Goal: Complete application form: Complete application form

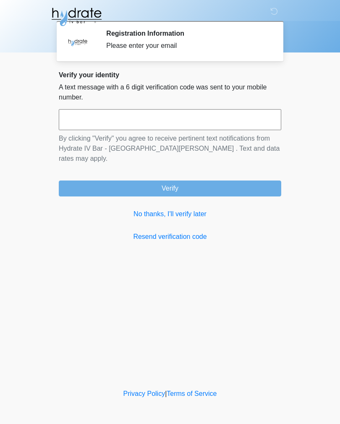
click at [254, 127] on input "text" at bounding box center [170, 119] width 222 height 21
type input "******"
click at [217, 180] on button "Verify" at bounding box center [170, 188] width 222 height 16
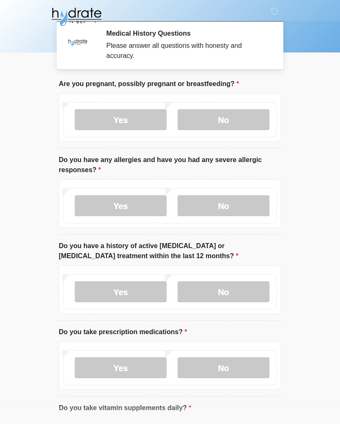
click at [237, 123] on label "No" at bounding box center [223, 119] width 92 height 21
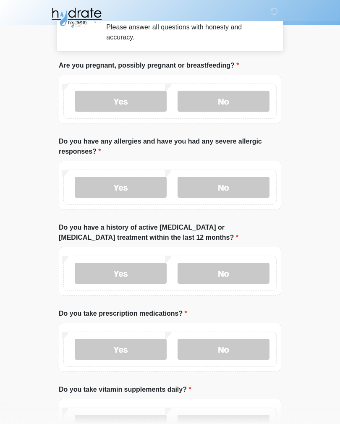
scroll to position [36, 0]
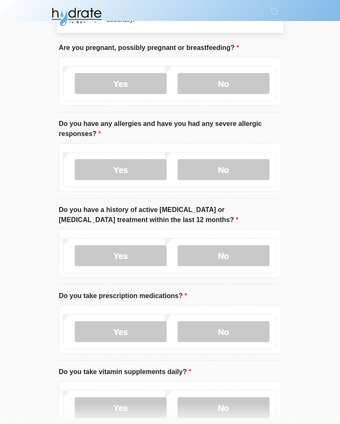
click at [220, 173] on label "No" at bounding box center [223, 169] width 92 height 21
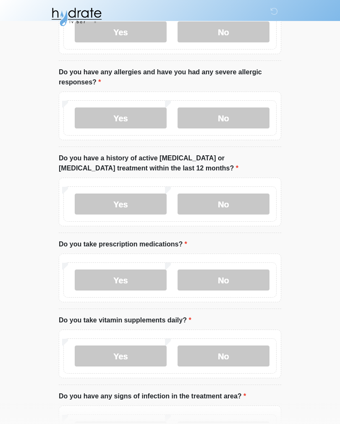
scroll to position [95, 0]
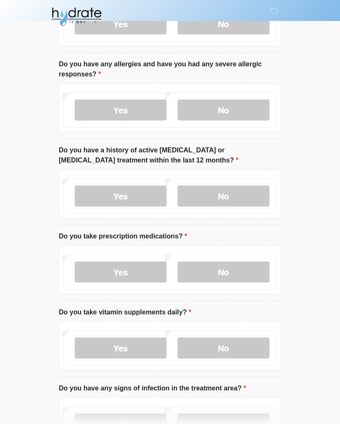
click at [241, 191] on label "No" at bounding box center [223, 196] width 92 height 21
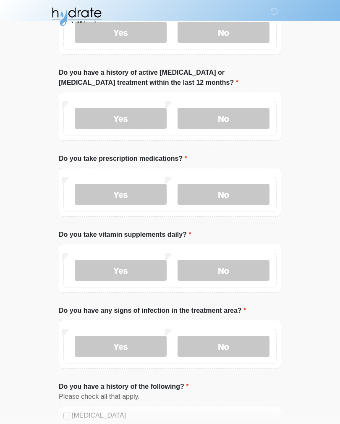
click at [239, 191] on label "No" at bounding box center [223, 194] width 92 height 21
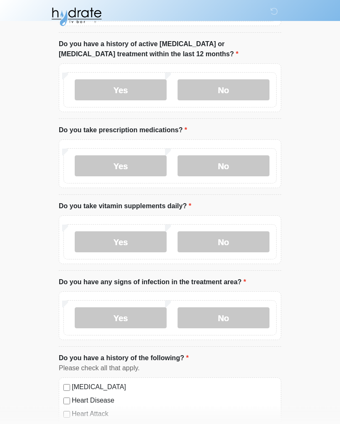
click at [138, 244] on label "Yes" at bounding box center [121, 242] width 92 height 21
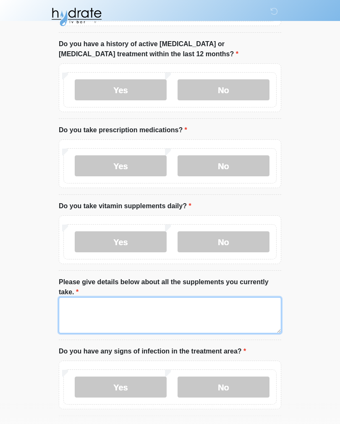
click at [174, 315] on textarea "Please give details below about all the supplements you currently take." at bounding box center [170, 315] width 222 height 36
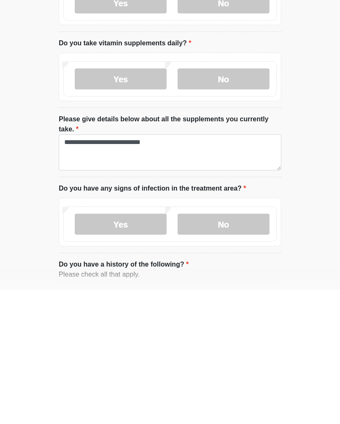
scroll to position [365, 0]
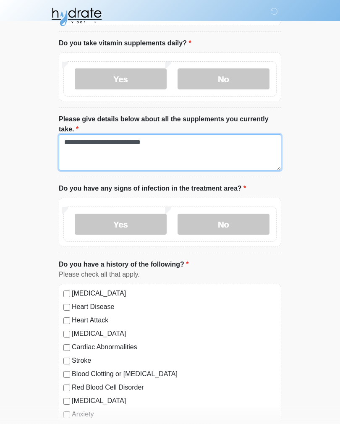
type textarea "**********"
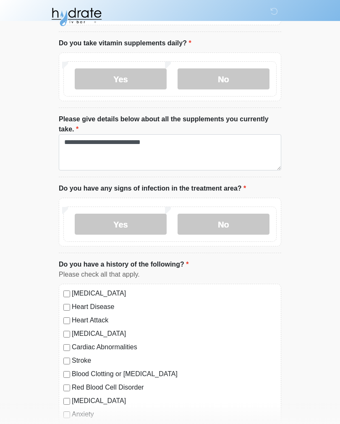
click at [241, 222] on label "No" at bounding box center [223, 224] width 92 height 21
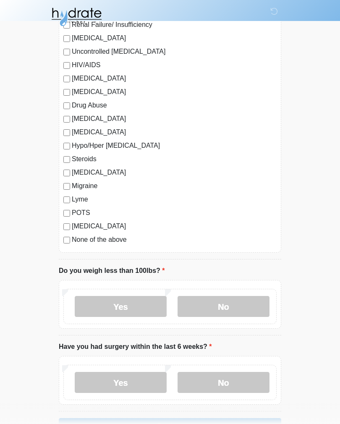
scroll to position [848, 0]
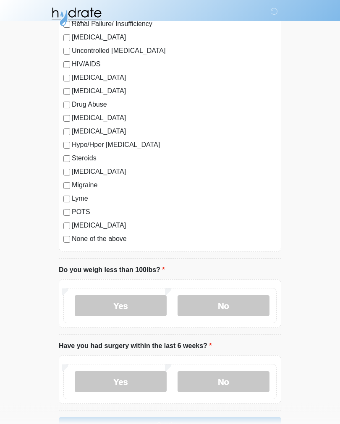
click at [226, 307] on label "No" at bounding box center [223, 305] width 92 height 21
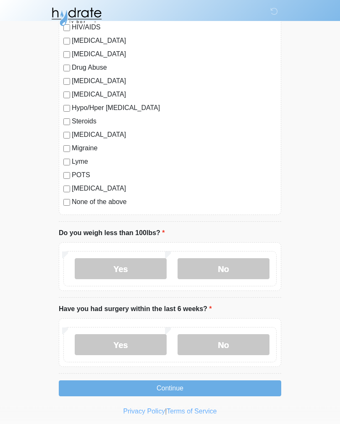
scroll to position [888, 0]
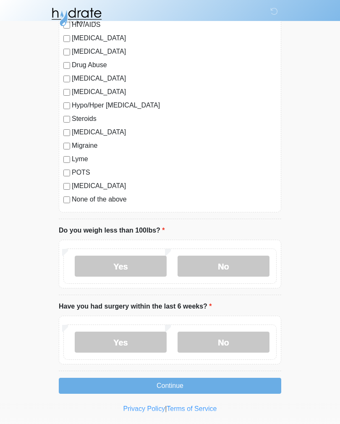
click at [218, 341] on label "No" at bounding box center [223, 341] width 92 height 21
click at [193, 385] on button "Continue" at bounding box center [170, 386] width 222 height 16
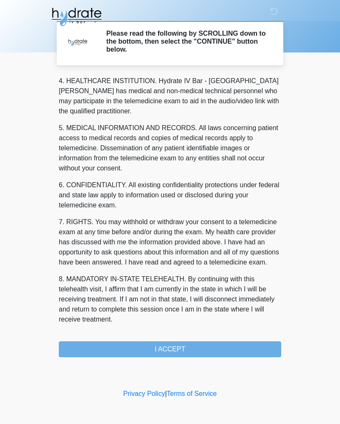
scroll to position [241, 0]
click at [174, 350] on button "I ACCEPT" at bounding box center [170, 349] width 222 height 16
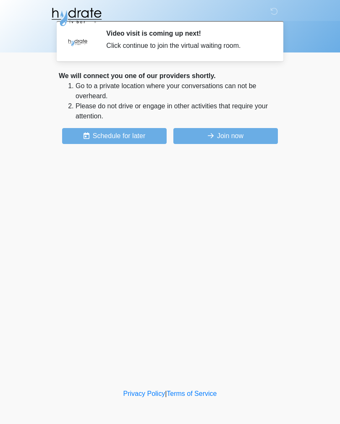
click at [252, 136] on button "Join now" at bounding box center [225, 136] width 104 height 16
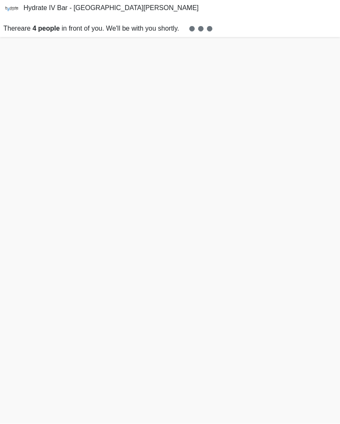
scroll to position [16, 0]
